Goal: Information Seeking & Learning: Learn about a topic

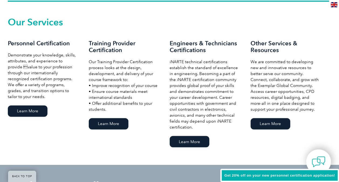
scroll to position [377, 0]
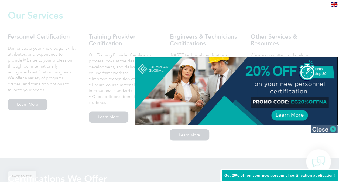
click at [318, 127] on img at bounding box center [323, 129] width 27 height 8
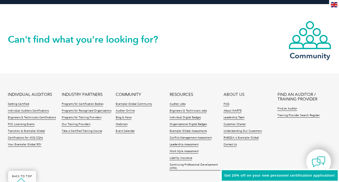
scroll to position [1293, 0]
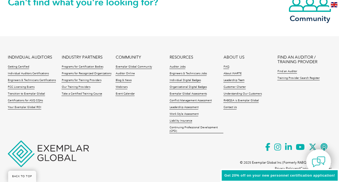
click at [16, 71] on li "Getting Certified" at bounding box center [35, 68] width 54 height 7
click at [16, 74] on link "Individual Auditors Certifications" at bounding box center [28, 74] width 41 height 4
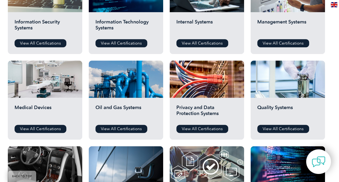
scroll to position [314, 0]
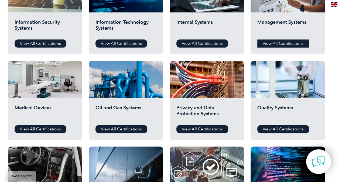
click at [269, 43] on link "View All Certifications" at bounding box center [283, 43] width 52 height 8
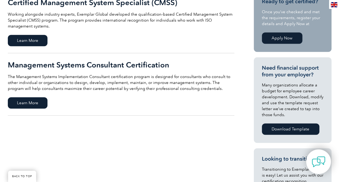
scroll to position [150, 0]
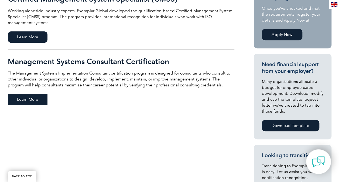
click at [27, 100] on span "Learn More" at bounding box center [28, 98] width 40 height 11
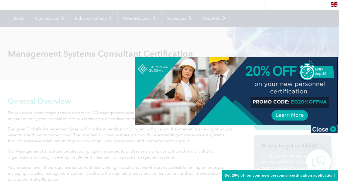
scroll to position [37, 0]
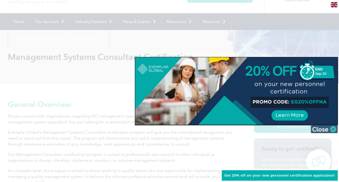
click at [313, 129] on img at bounding box center [323, 129] width 27 height 8
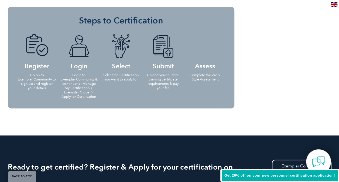
scroll to position [514, 0]
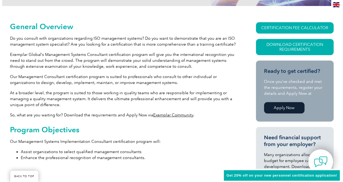
scroll to position [115, 0]
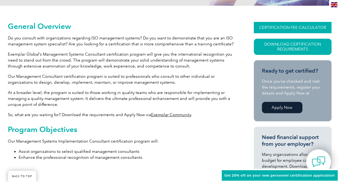
click at [290, 26] on link "CERTIFICATION FEE CALCULATOR" at bounding box center [293, 27] width 78 height 11
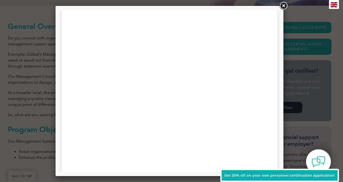
scroll to position [9, 0]
click at [282, 5] on link at bounding box center [283, 6] width 10 height 10
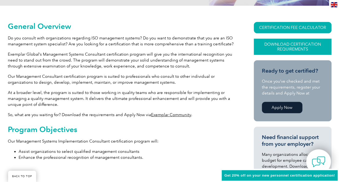
click at [280, 48] on link "Download Certification Requirements" at bounding box center [293, 47] width 78 height 16
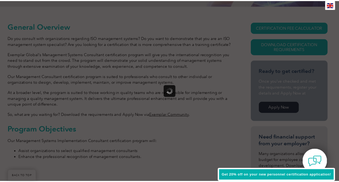
scroll to position [0, 0]
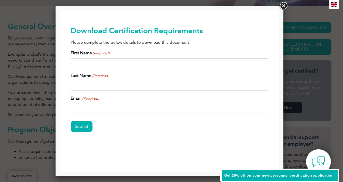
click at [285, 6] on link at bounding box center [283, 6] width 10 height 10
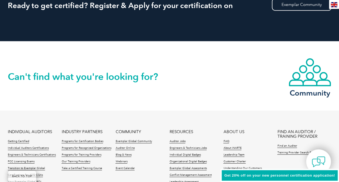
scroll to position [746, 0]
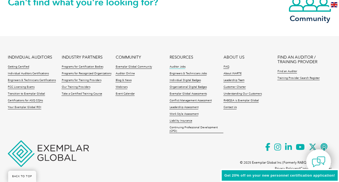
click at [177, 66] on link "Auditor Jobs" at bounding box center [177, 67] width 16 height 4
